Goal: Transaction & Acquisition: Book appointment/travel/reservation

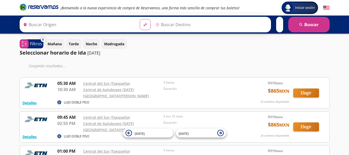
type input "Central del Sur (taxqueña), [GEOGRAPHIC_DATA]"
type input "[DATE][GEOGRAPHIC_DATA][PERSON_NAME], [GEOGRAPHIC_DATA]"
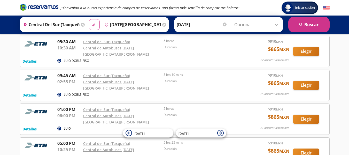
scroll to position [52, 0]
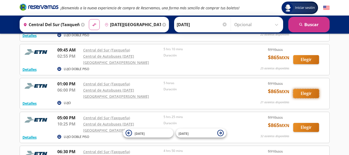
click at [305, 89] on button "Elegir" at bounding box center [306, 93] width 26 height 9
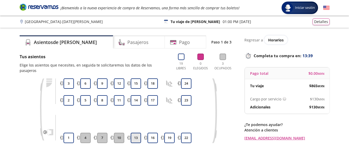
click at [136, 133] on button "13" at bounding box center [136, 138] width 10 height 10
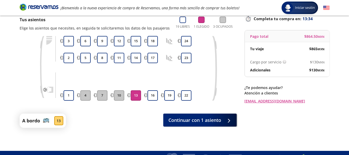
scroll to position [46, 0]
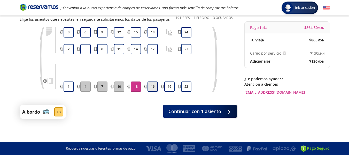
click at [154, 86] on button "16" at bounding box center [152, 86] width 10 height 10
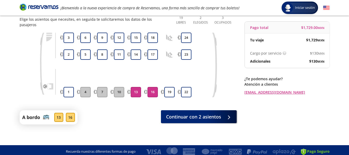
click at [154, 87] on button "16" at bounding box center [152, 92] width 10 height 10
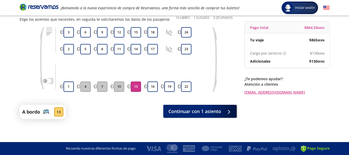
click at [136, 87] on button "13" at bounding box center [136, 86] width 10 height 10
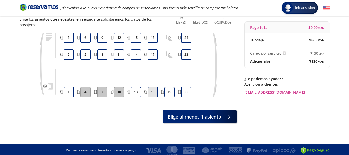
click at [152, 87] on button "16" at bounding box center [152, 92] width 10 height 10
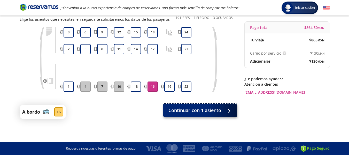
click at [200, 111] on span "Continuar con 1 asiento" at bounding box center [194, 110] width 53 height 7
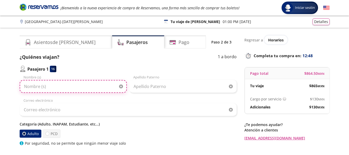
click at [47, 87] on input "Nombre (s)" at bounding box center [73, 86] width 107 height 13
type input "Guadalupe"
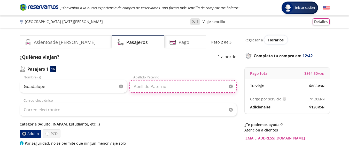
click at [149, 87] on input "Apellido Paterno" at bounding box center [182, 86] width 107 height 13
type input "[PERSON_NAME]"
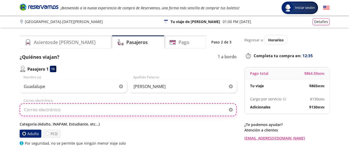
click at [61, 110] on input "Correo electrónico" at bounding box center [128, 109] width 217 height 13
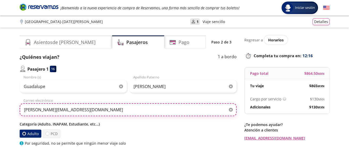
type input "[PERSON_NAME][EMAIL_ADDRESS][DOMAIN_NAME]"
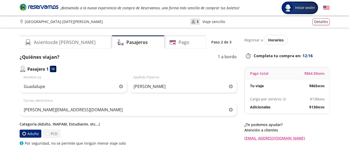
click at [33, 134] on label "Adulto" at bounding box center [31, 133] width 22 height 8
click at [26, 134] on input "Adulto" at bounding box center [23, 133] width 3 height 3
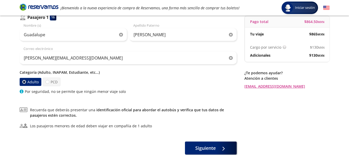
scroll to position [77, 0]
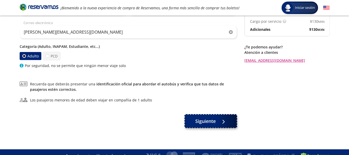
click at [207, 120] on span "Siguiente" at bounding box center [205, 121] width 20 height 7
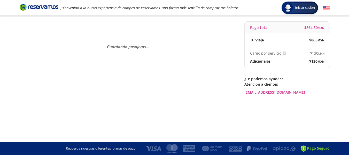
scroll to position [0, 0]
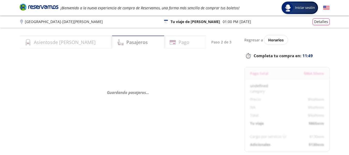
select select "MX"
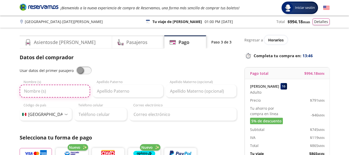
click at [48, 92] on input "Nombre (s)" at bounding box center [55, 90] width 71 height 13
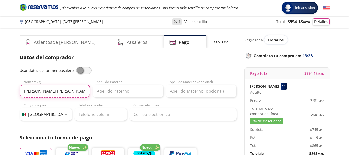
type input "[PERSON_NAME] [PERSON_NAME]"
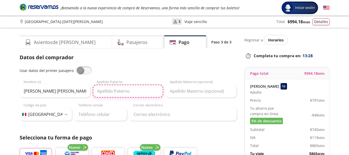
click at [110, 88] on input "Apellido Paterno" at bounding box center [128, 90] width 71 height 13
type input "[PERSON_NAME]"
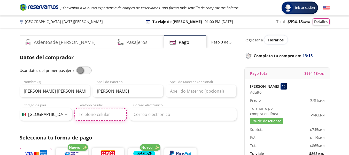
click at [100, 114] on input "Teléfono celular" at bounding box center [100, 114] width 52 height 13
type input "55 5075 5815"
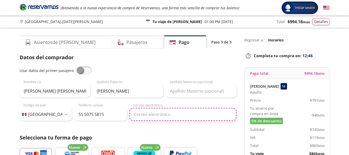
click at [145, 113] on input "Correo electrónico" at bounding box center [182, 114] width 107 height 13
type input "[PERSON_NAME][EMAIL_ADDRESS][DOMAIN_NAME]"
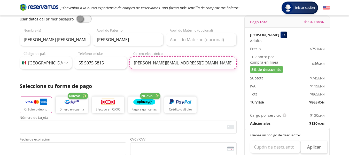
scroll to position [52, 0]
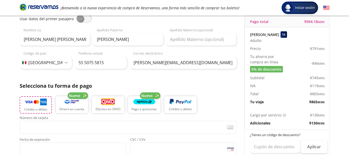
click at [40, 109] on p "Crédito o débito" at bounding box center [35, 109] width 23 height 5
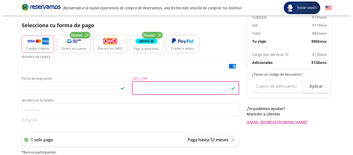
scroll to position [129, 0]
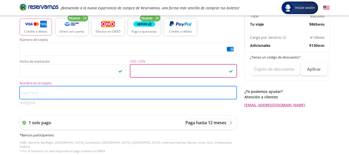
click at [52, 93] on input "Nombre en la tarjeta" at bounding box center [128, 92] width 217 height 13
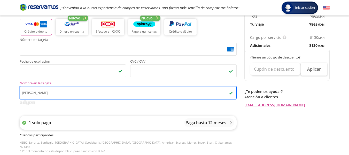
type input "[PERSON_NAME]"
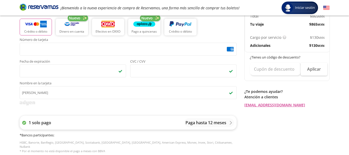
click at [24, 123] on icon at bounding box center [24, 123] width 4 height 4
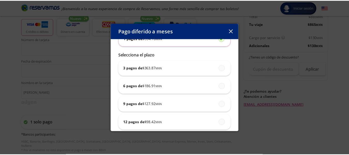
scroll to position [46, 0]
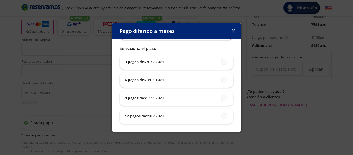
click at [235, 29] on icon "button" at bounding box center [233, 31] width 4 height 4
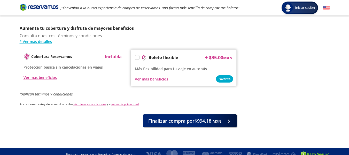
scroll to position [269, 0]
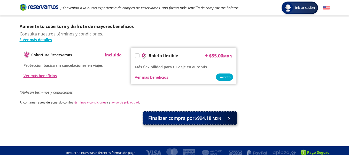
click at [180, 114] on span "Finalizar compra por $994.18 MXN" at bounding box center [184, 117] width 73 height 7
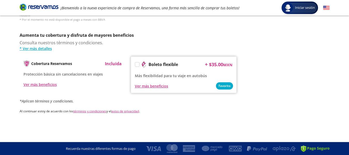
scroll to position [0, 0]
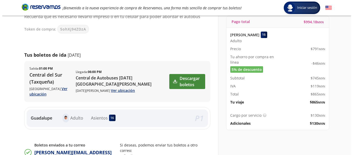
scroll to position [52, 0]
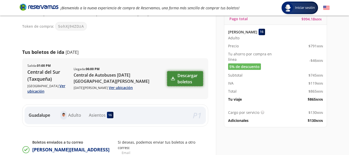
click at [177, 79] on link "Descargar boletos" at bounding box center [185, 78] width 36 height 15
